Goal: Information Seeking & Learning: Find specific fact

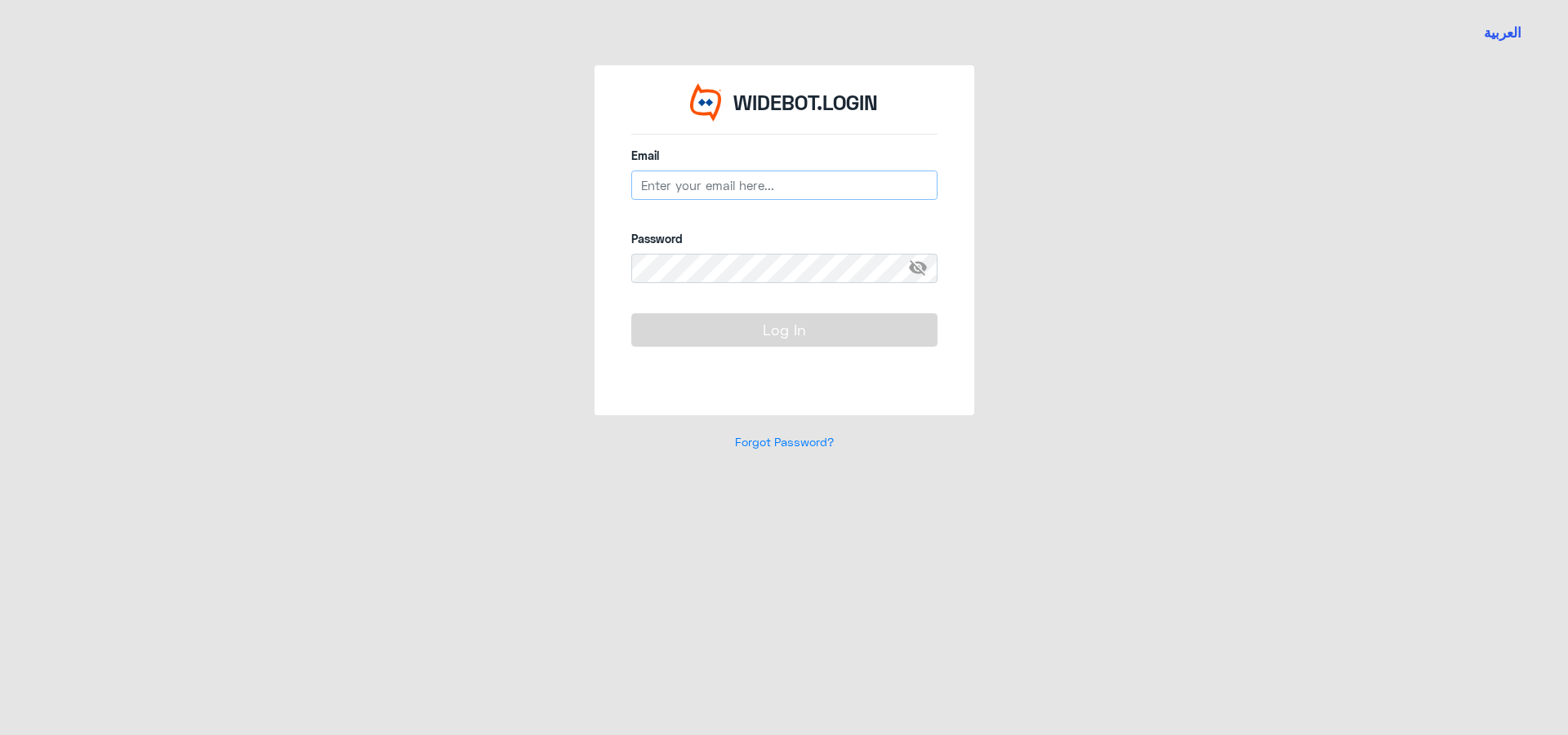
click at [683, 189] on input "email" at bounding box center [784, 185] width 307 height 30
type input "[EMAIL_ADDRESS][DOMAIN_NAME]"
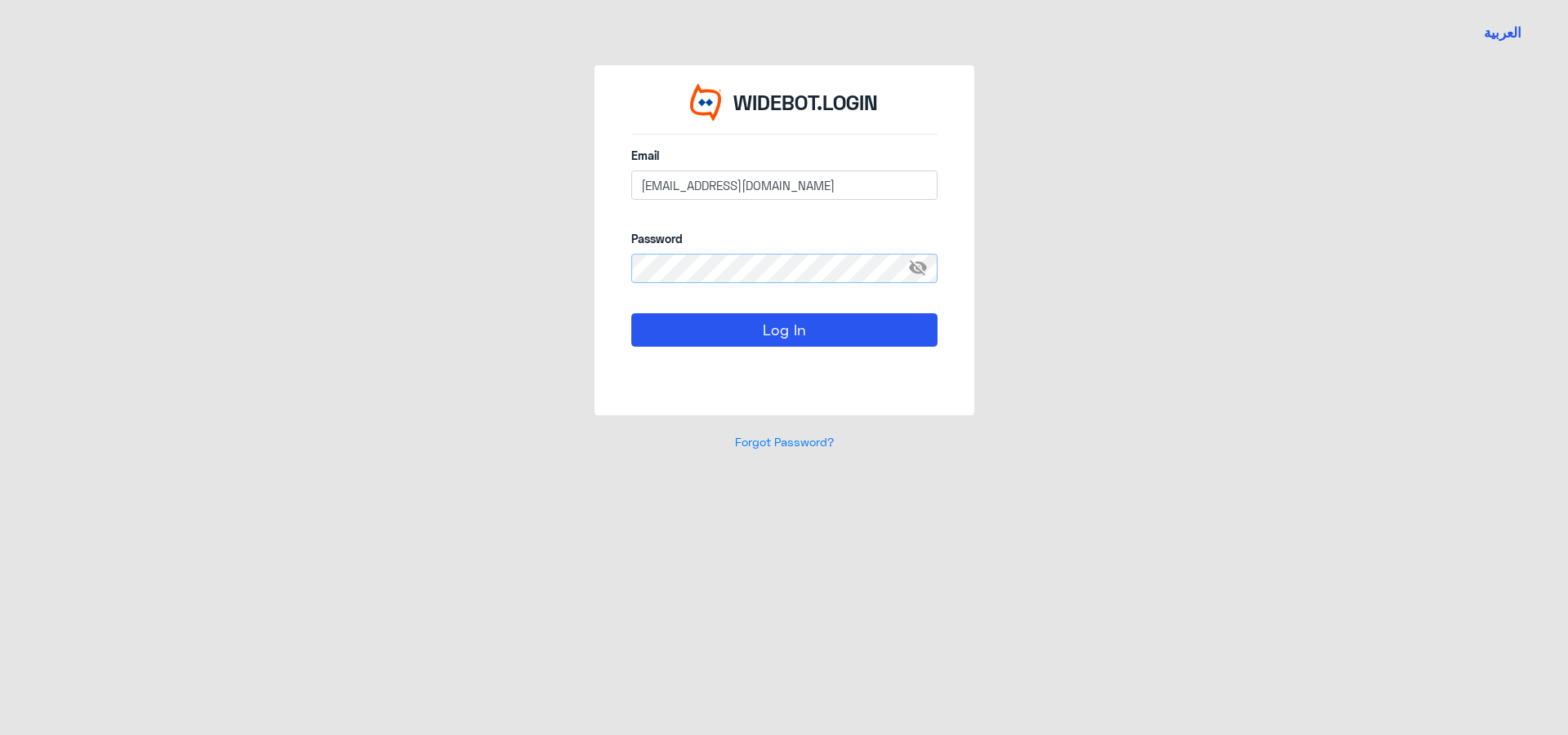
click at [632, 313] on button "Log In" at bounding box center [784, 330] width 307 height 33
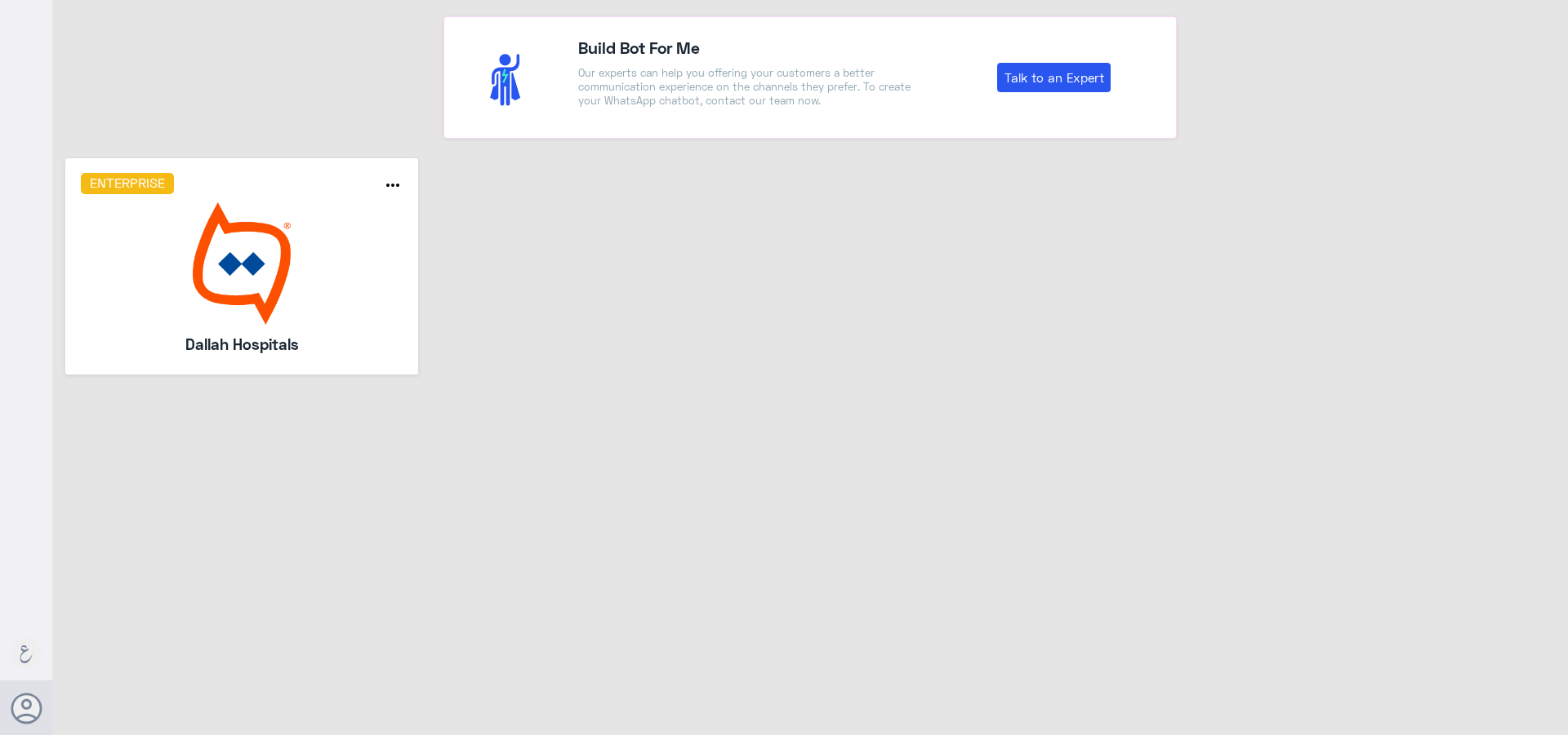
click at [264, 215] on img at bounding box center [241, 263] width 322 height 122
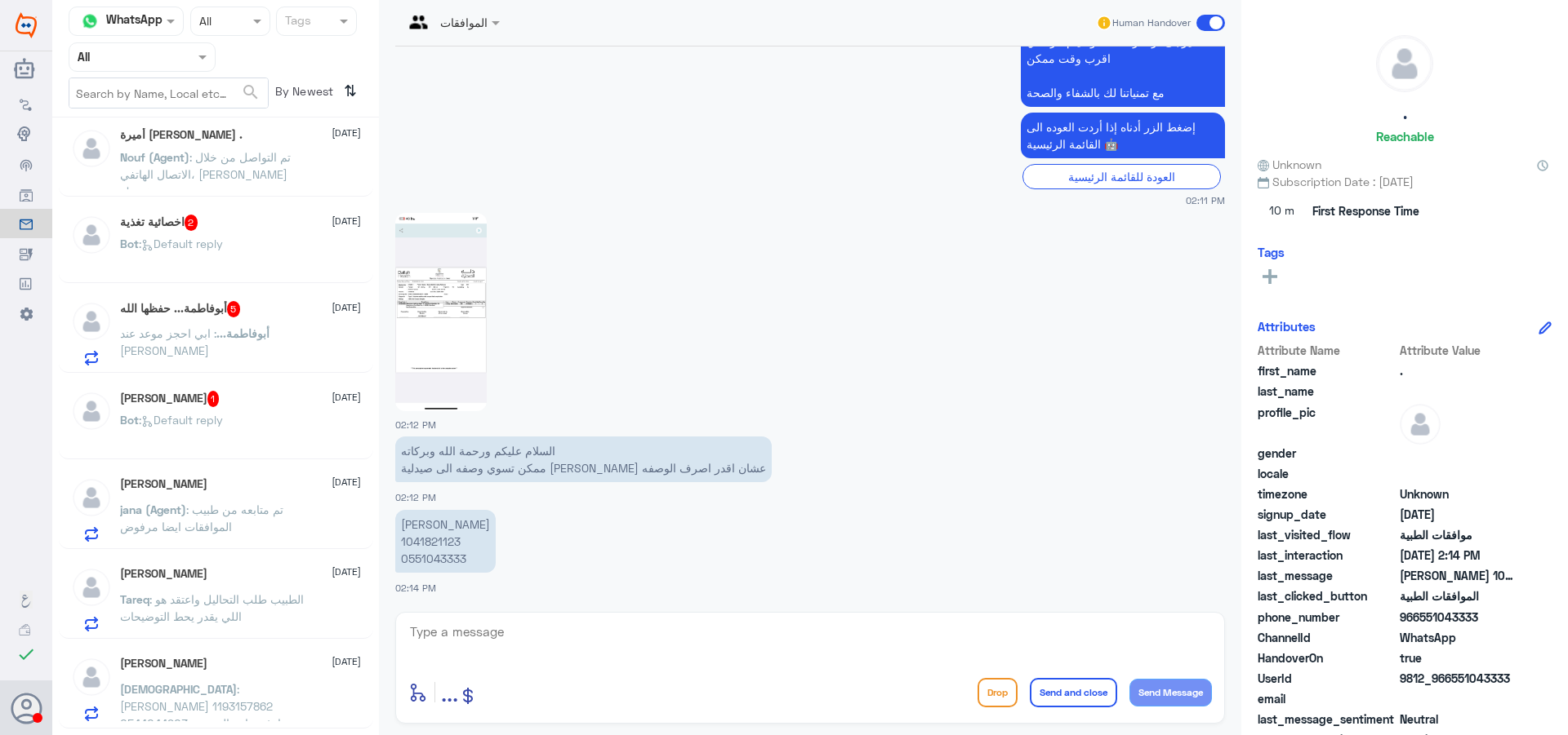
scroll to position [1397, 0]
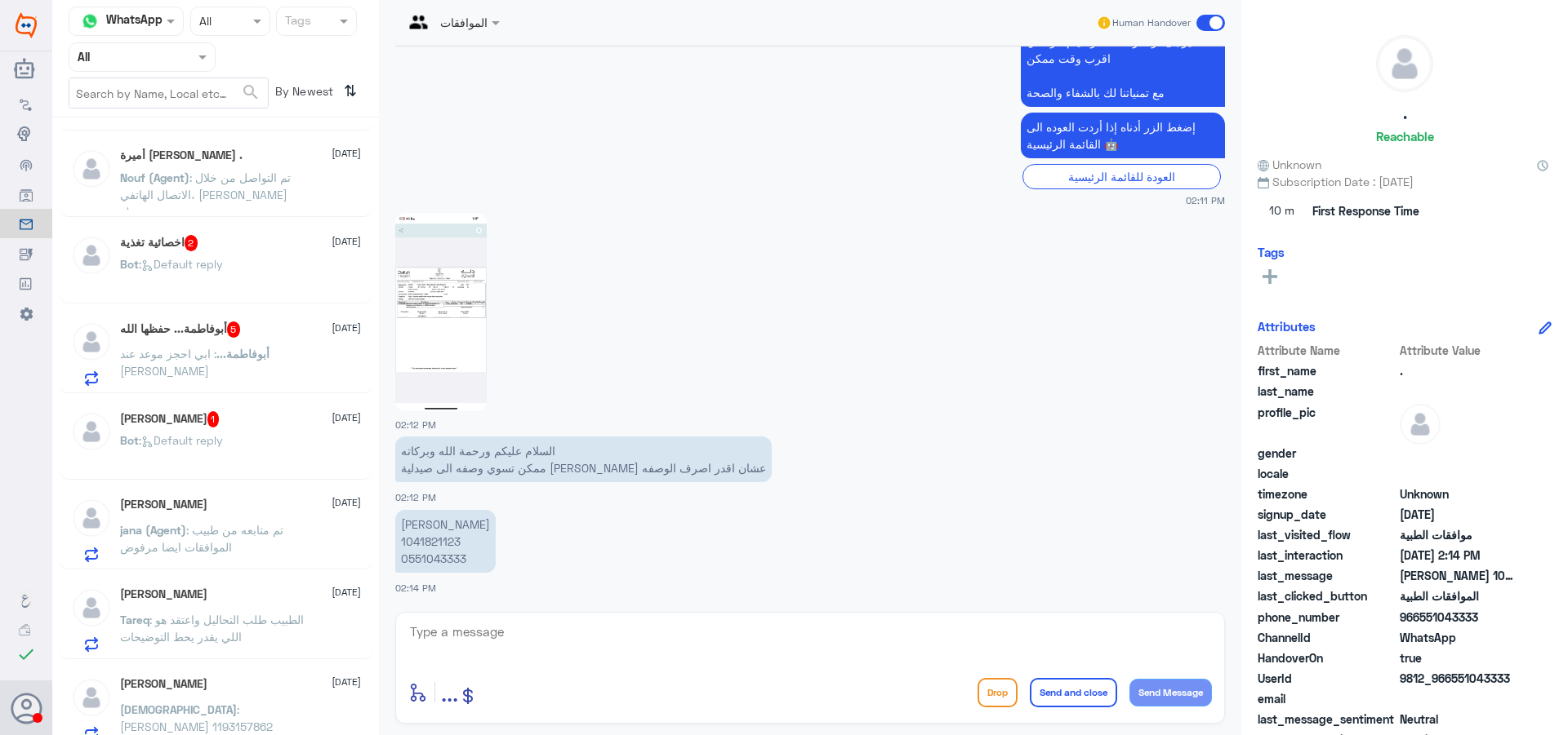
click at [416, 365] on img at bounding box center [440, 312] width 91 height 198
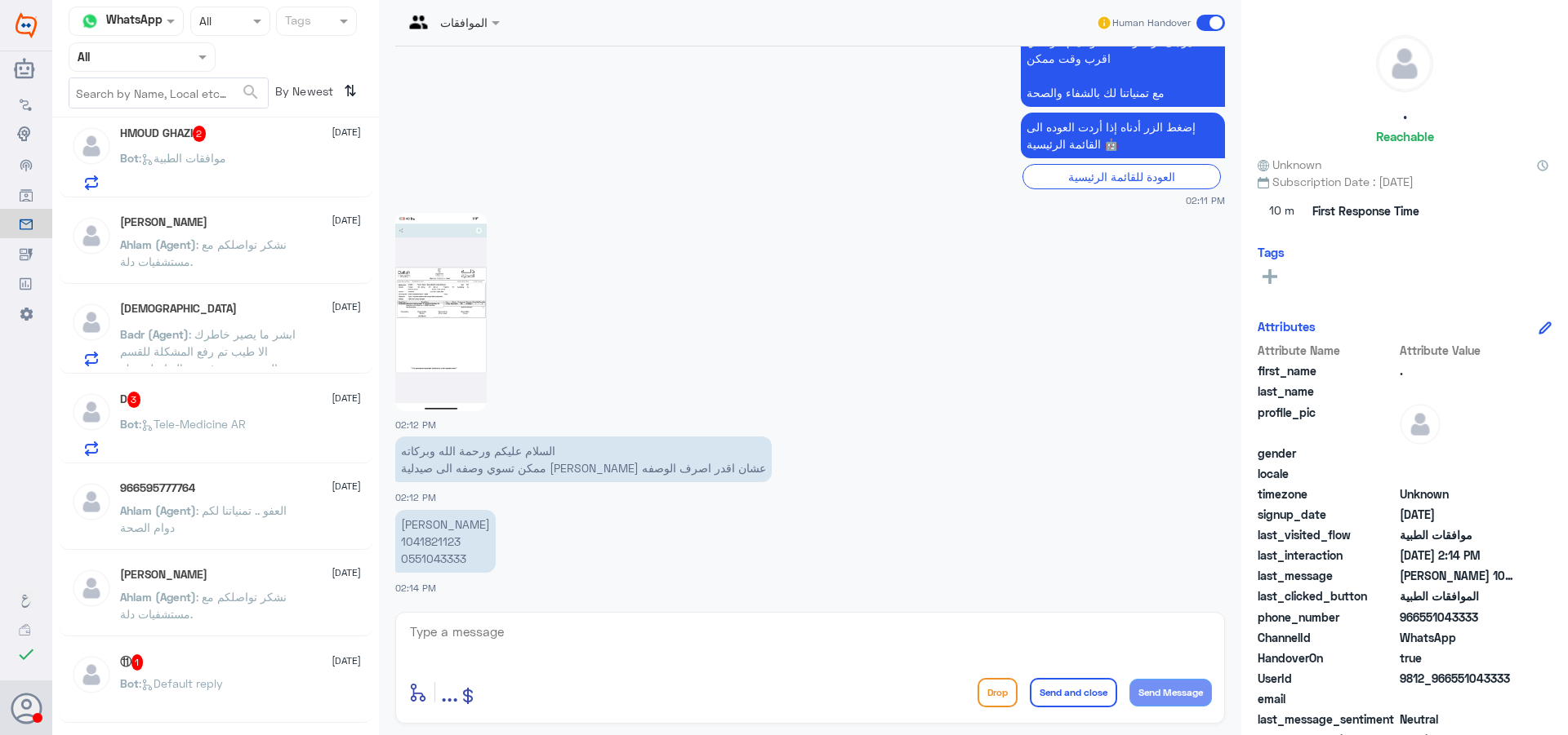
scroll to position [0, 0]
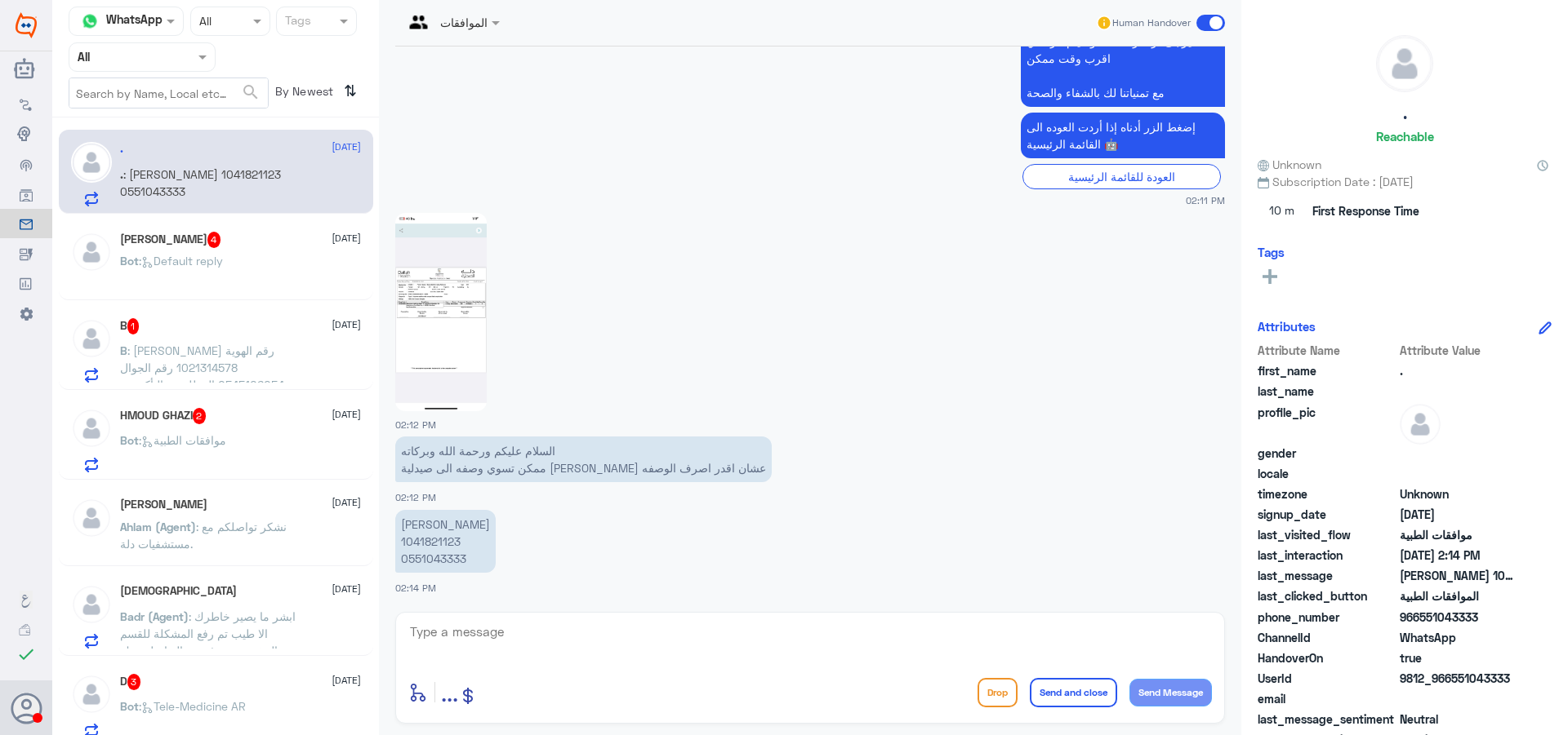
click at [262, 259] on div "Bot : Default reply" at bounding box center [240, 275] width 241 height 37
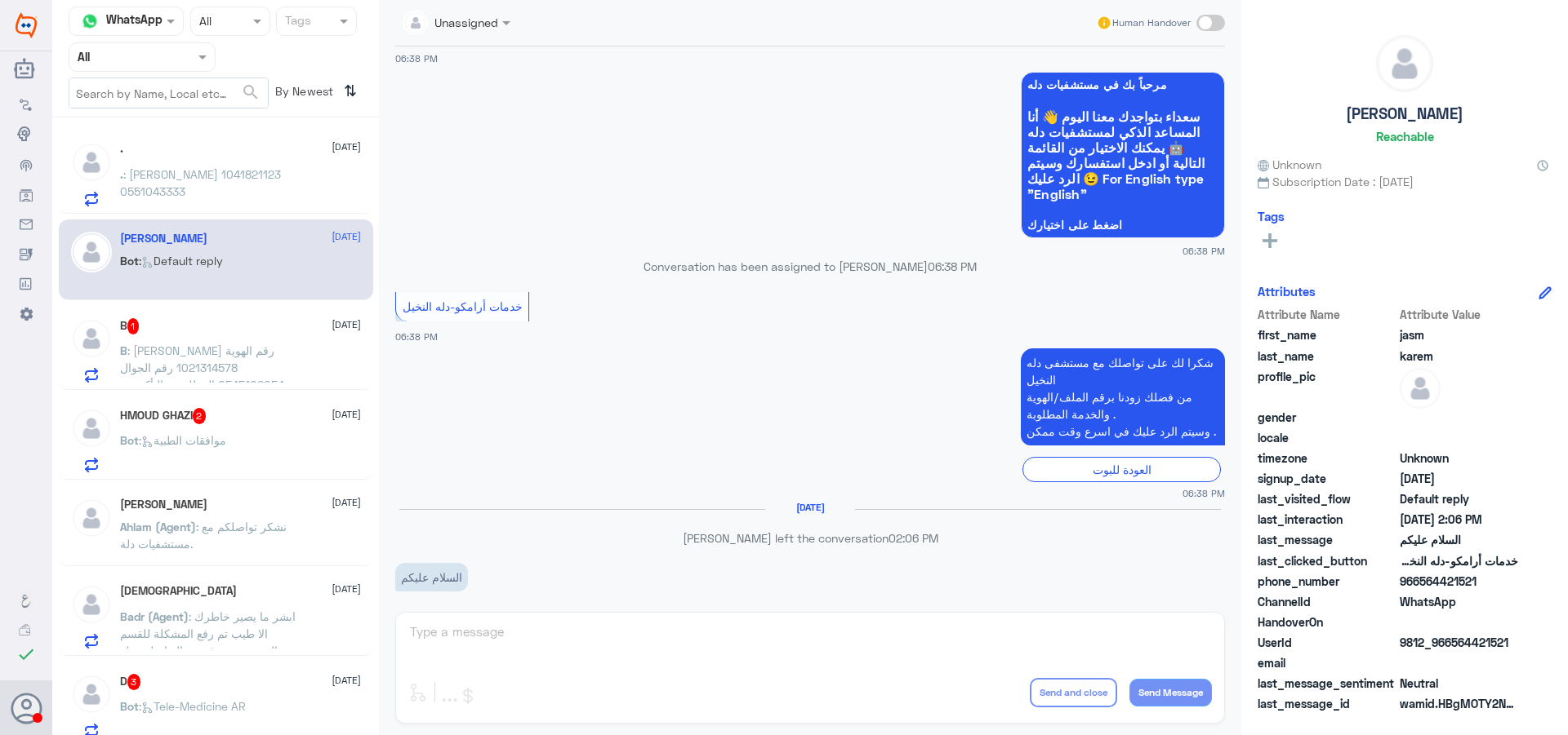
scroll to position [301, 0]
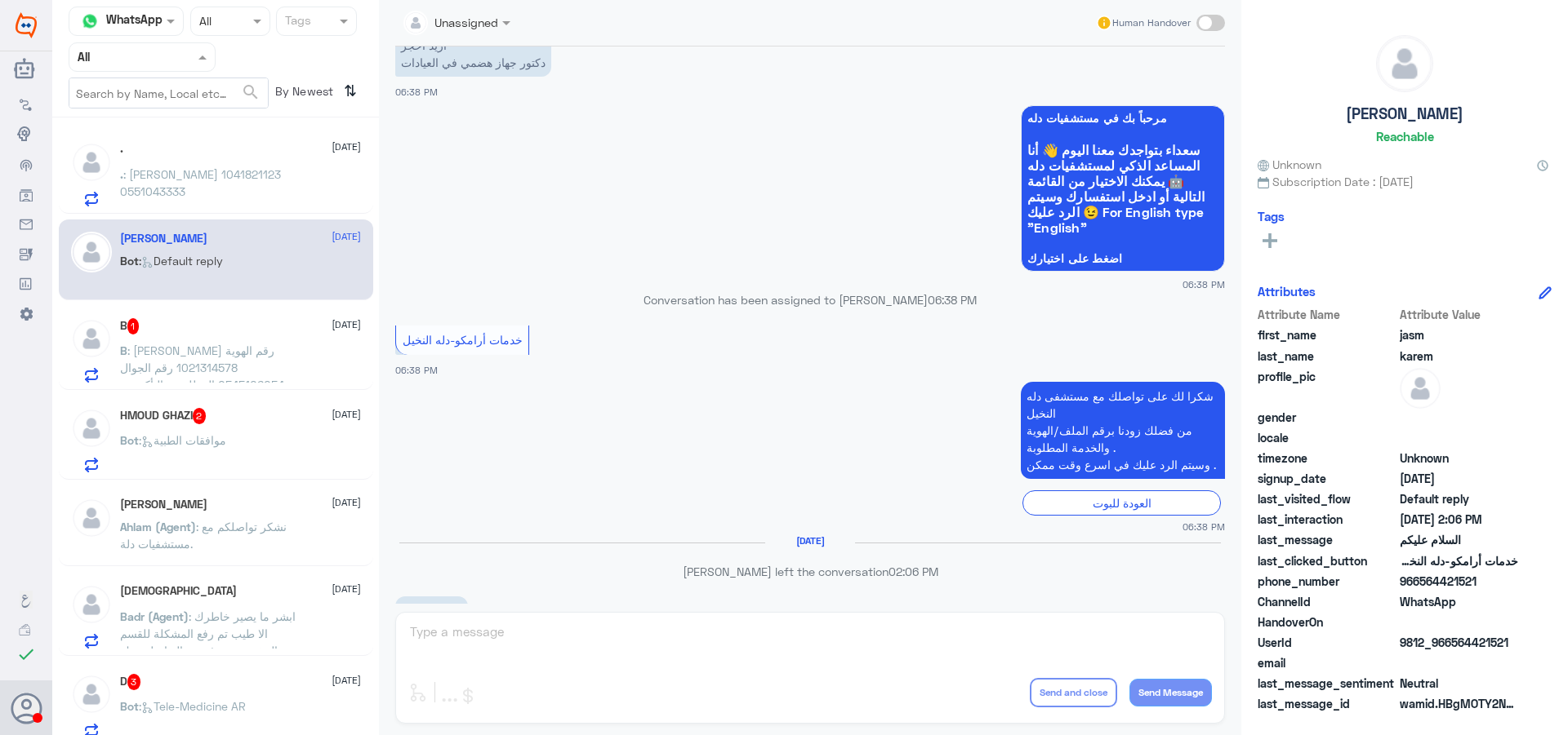
click at [142, 45] on div "Agent Filter All" at bounding box center [141, 57] width 147 height 30
click at [150, 188] on div "Your Team" at bounding box center [141, 204] width 147 height 37
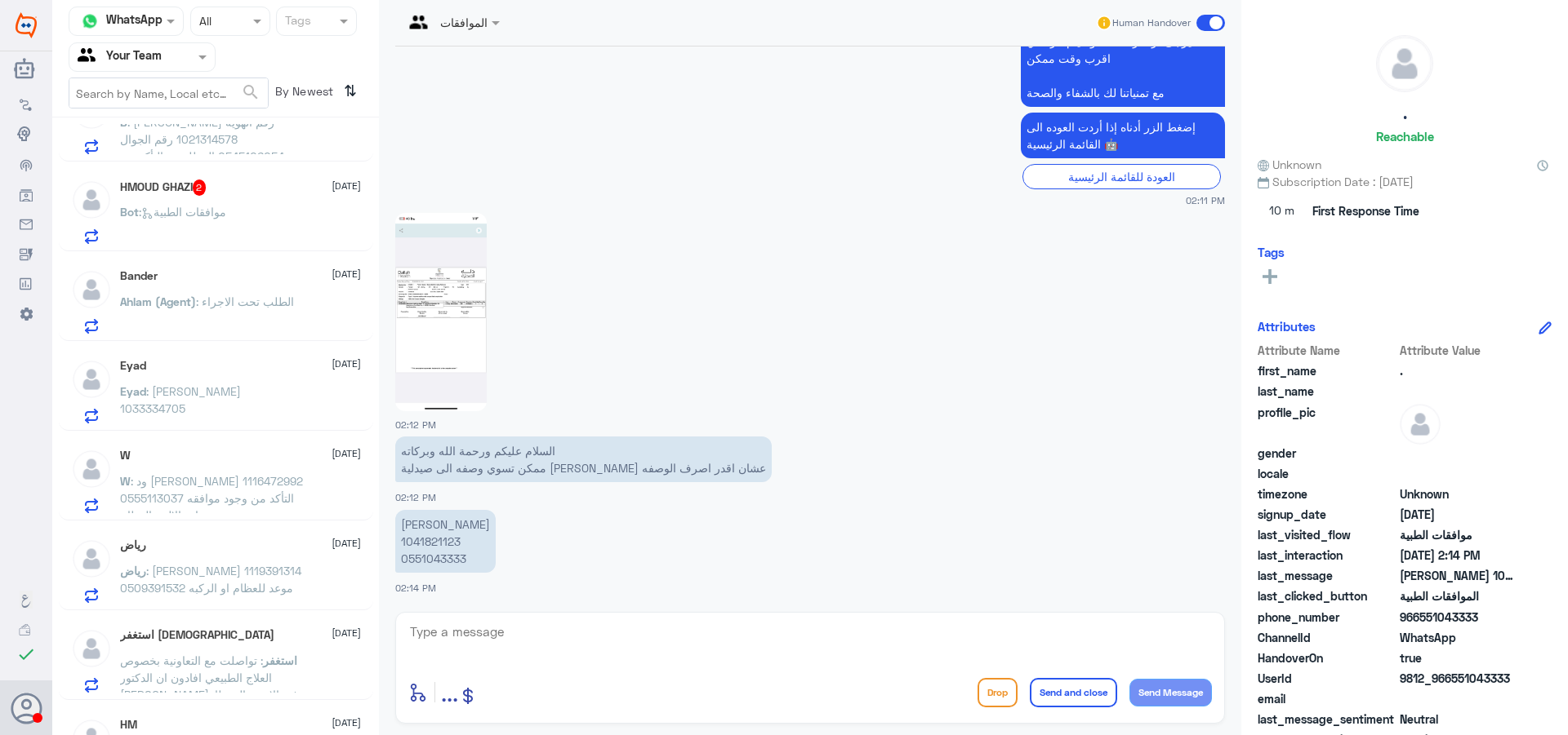
scroll to position [0, 0]
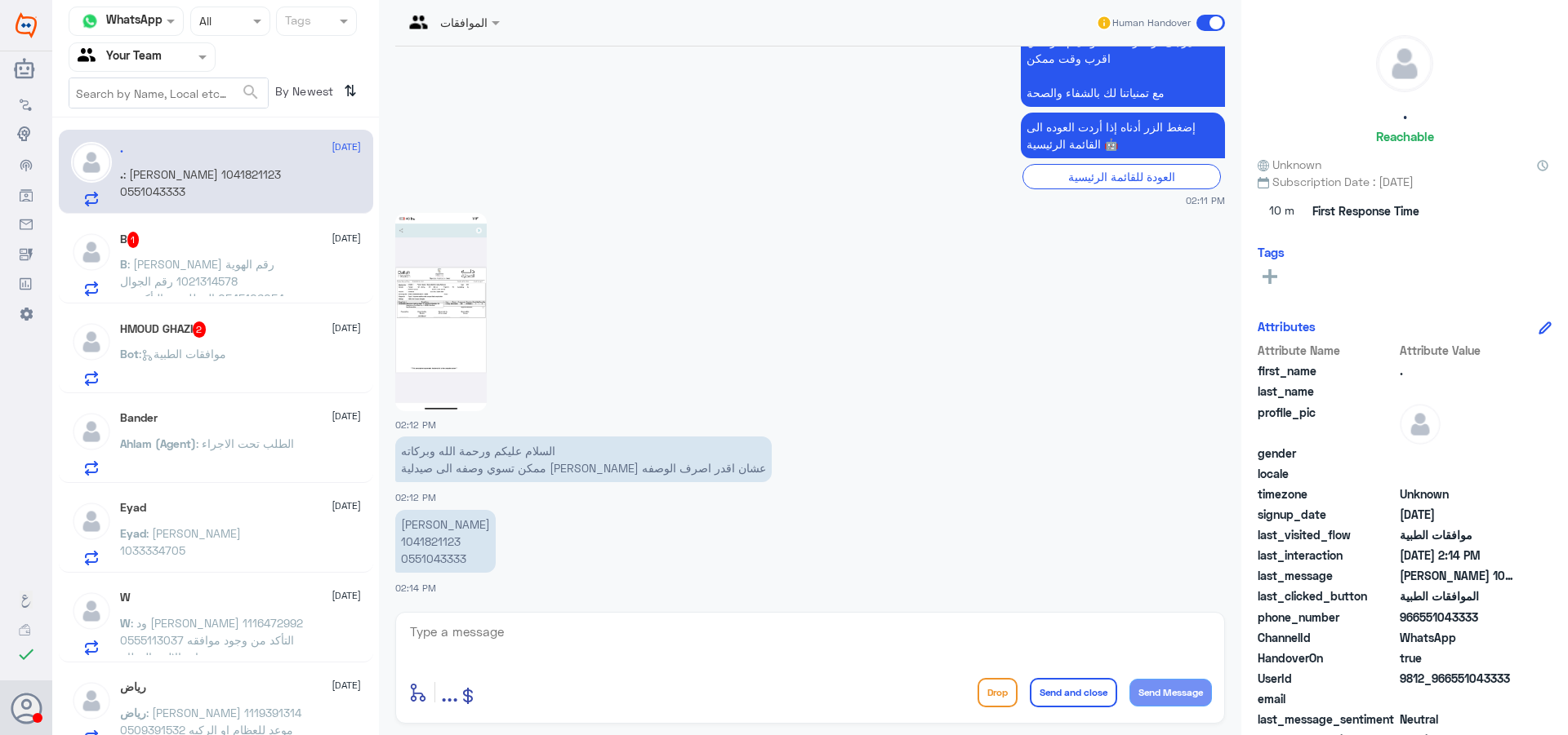
click at [288, 273] on p "B : [PERSON_NAME] رقم الهوية 1021314578 رقم الجوال 0545106054 المطلوب : التأكد …" at bounding box center [212, 276] width 184 height 40
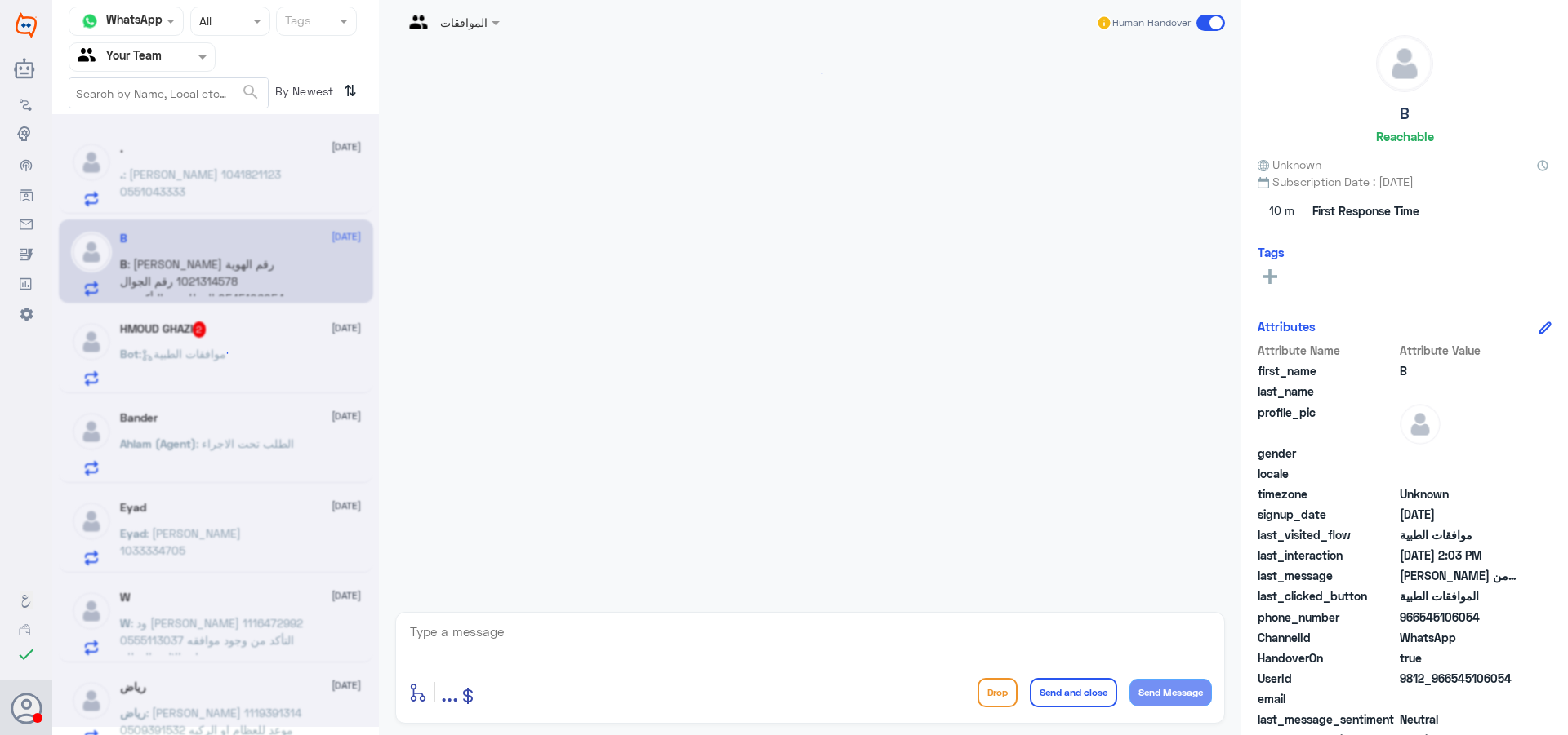
scroll to position [383, 0]
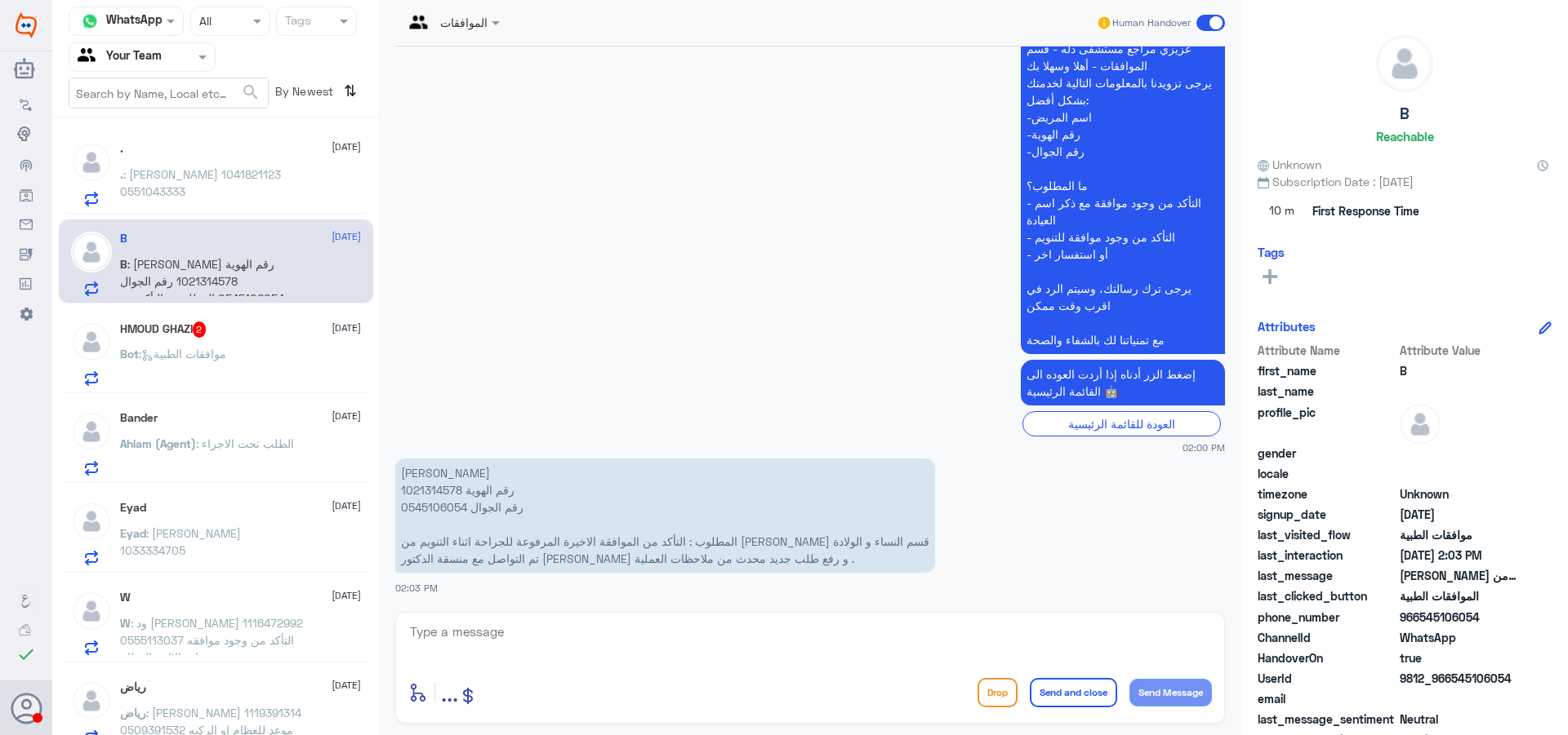
click at [453, 493] on p "[PERSON_NAME] رقم الهوية 1021314578 رقم الجوال 0545106054 المطلوب : التأكد من ا…" at bounding box center [664, 515] width 539 height 114
copy p "1021314578"
click at [255, 368] on div "Bot : موافقات الطبية" at bounding box center [240, 368] width 241 height 37
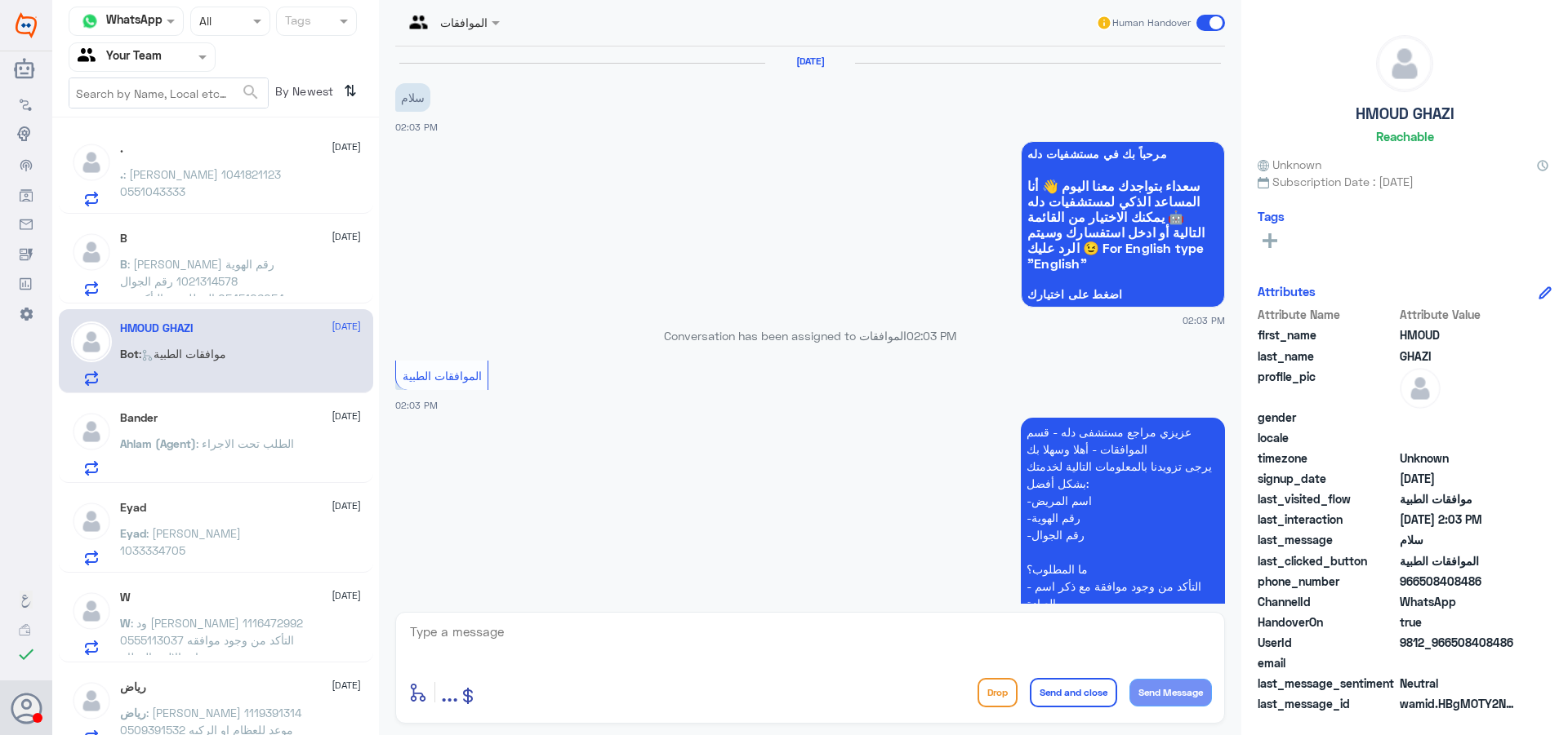
click at [311, 431] on div "Bander [DATE] Ahlam (Agent) : الطلب تحت الاجراء" at bounding box center [240, 443] width 241 height 64
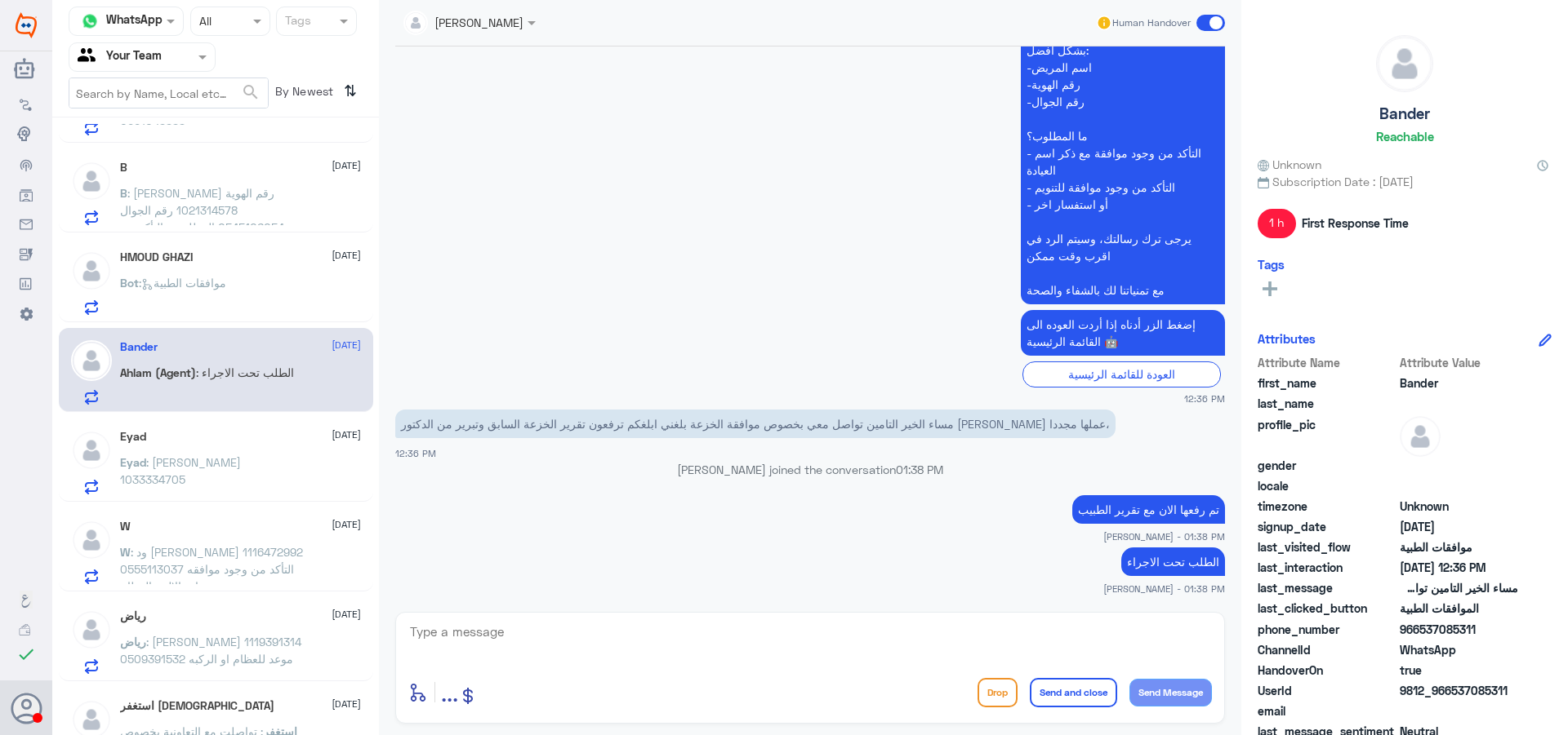
scroll to position [245, 0]
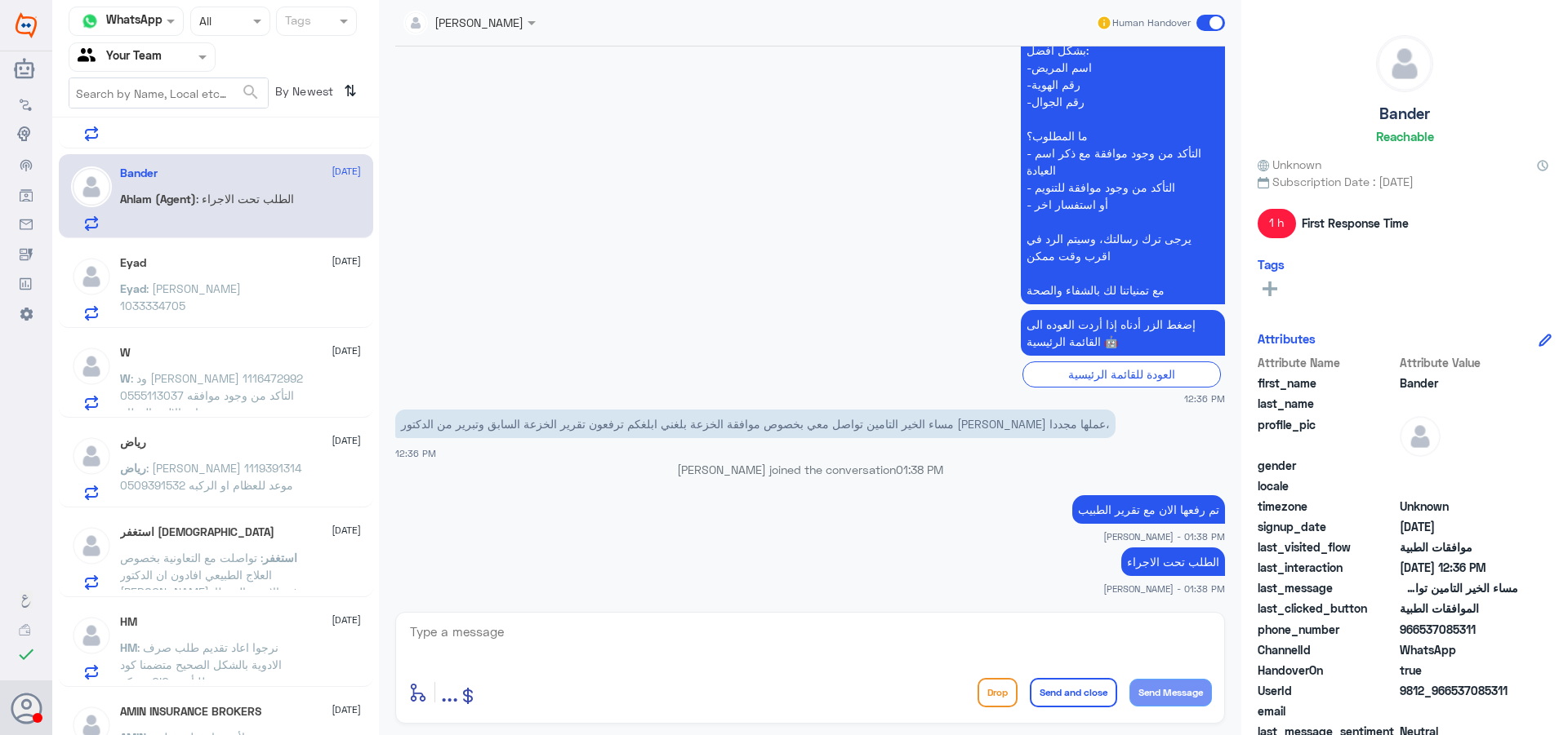
click at [278, 295] on p "Eyad : [PERSON_NAME] 1033334705" at bounding box center [212, 300] width 184 height 40
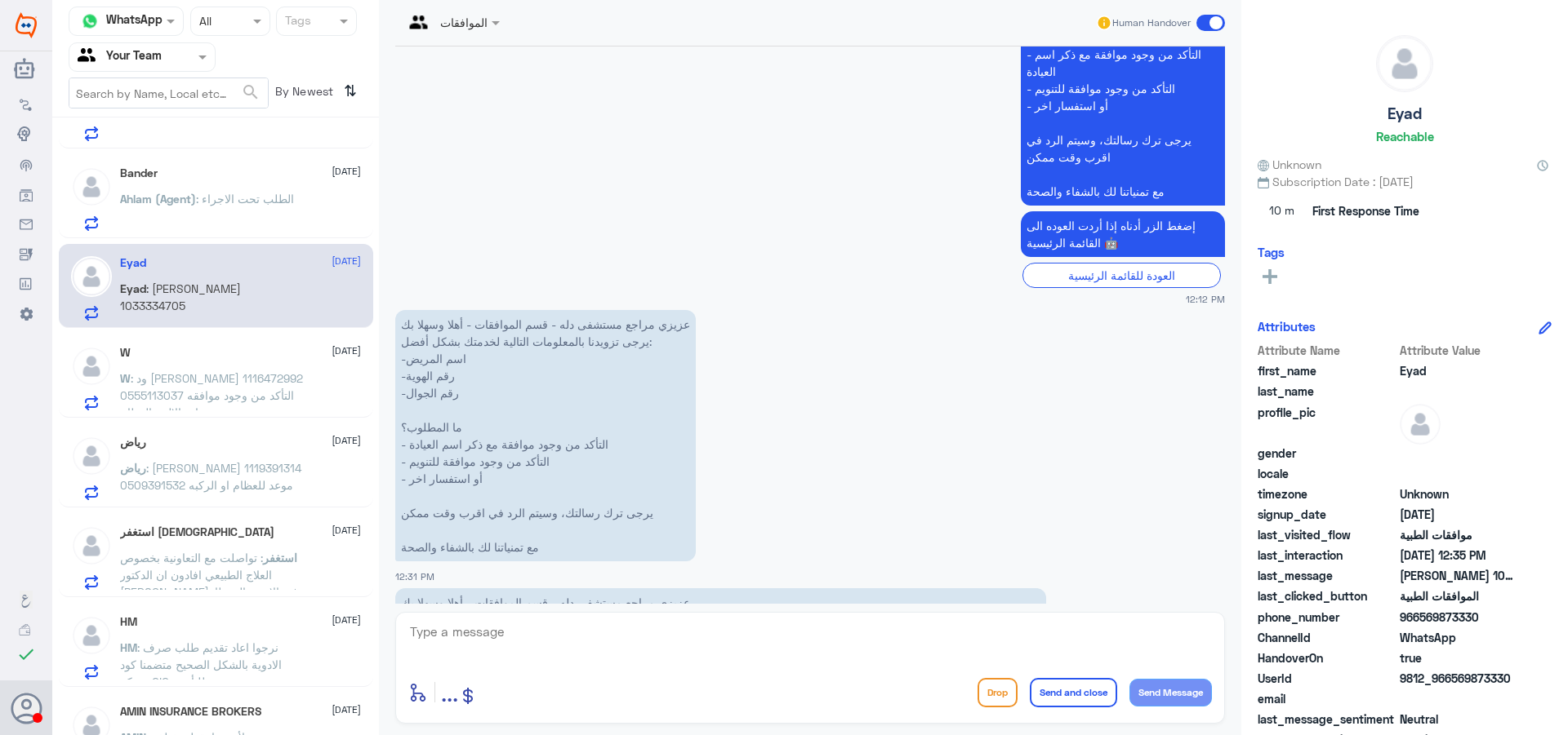
scroll to position [563, 0]
